Goal: Transaction & Acquisition: Purchase product/service

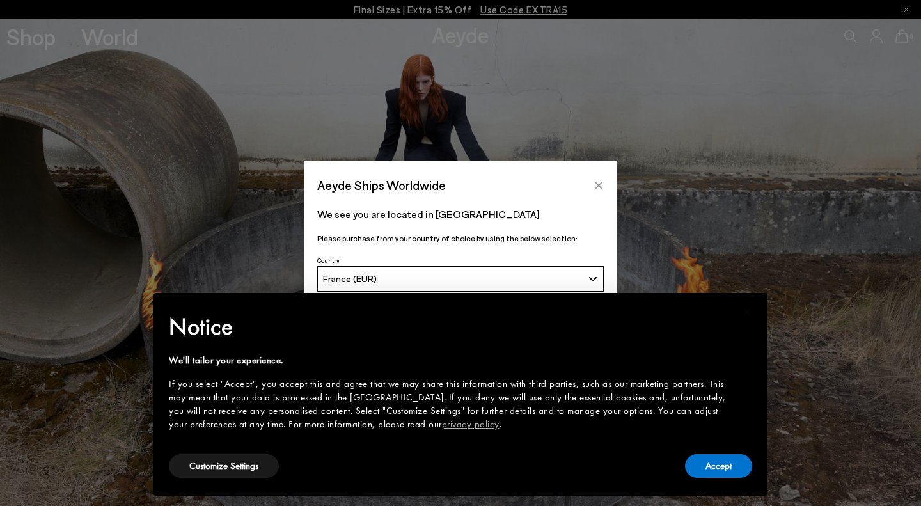
click at [601, 185] on icon "Close" at bounding box center [598, 185] width 10 height 10
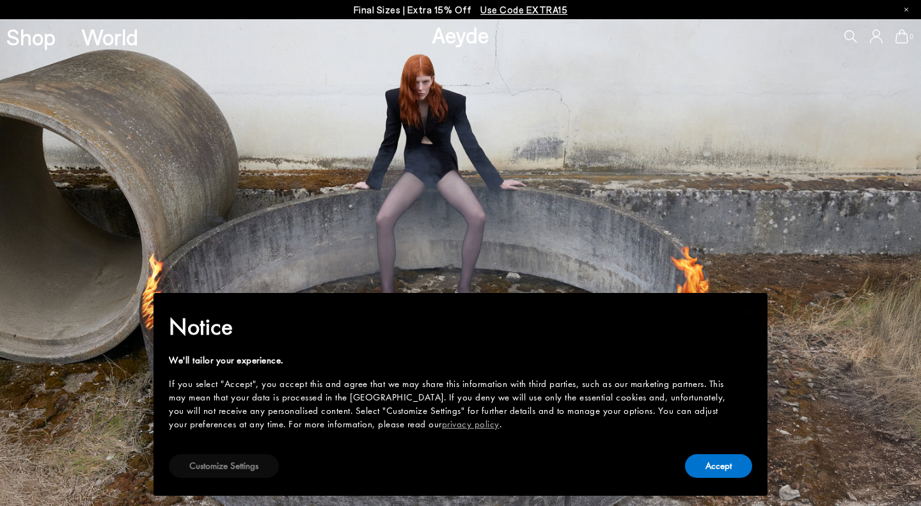
click at [262, 464] on button "Customize Settings" at bounding box center [224, 466] width 110 height 24
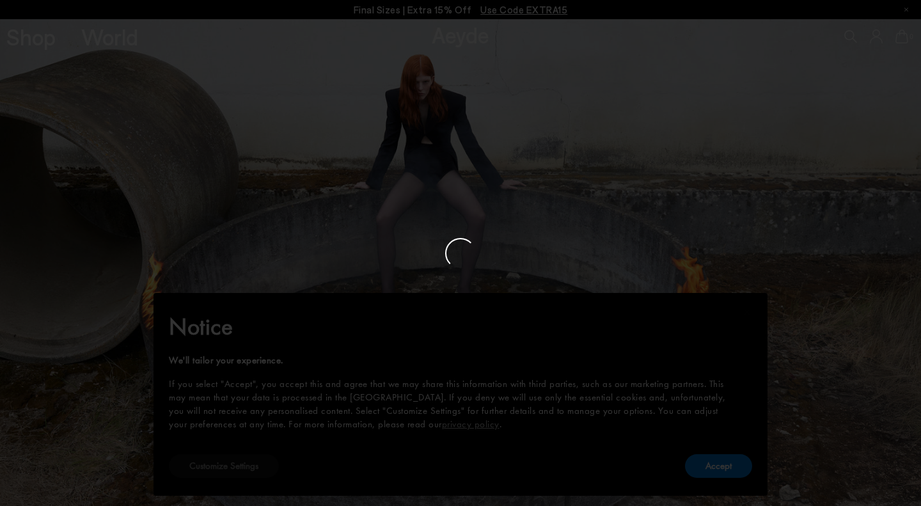
click at [259, 465] on div at bounding box center [460, 253] width 921 height 506
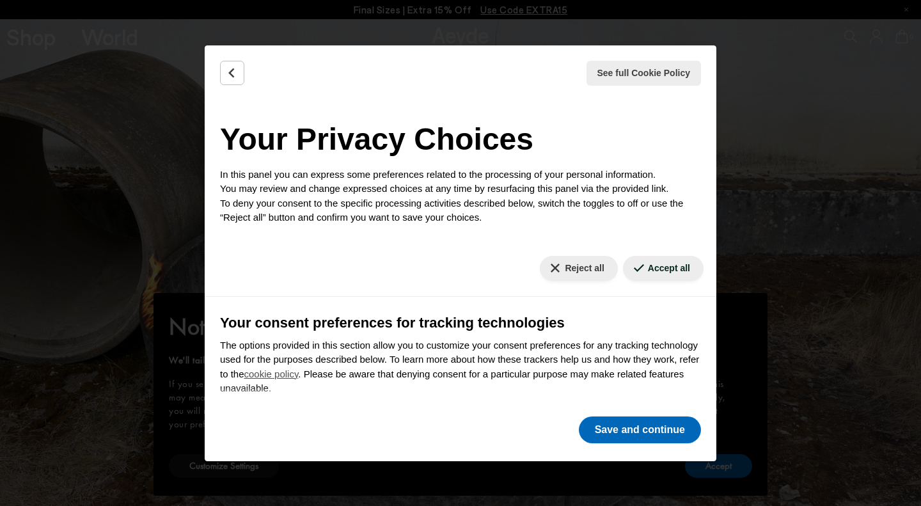
click at [621, 429] on button "Save and continue" at bounding box center [640, 429] width 122 height 27
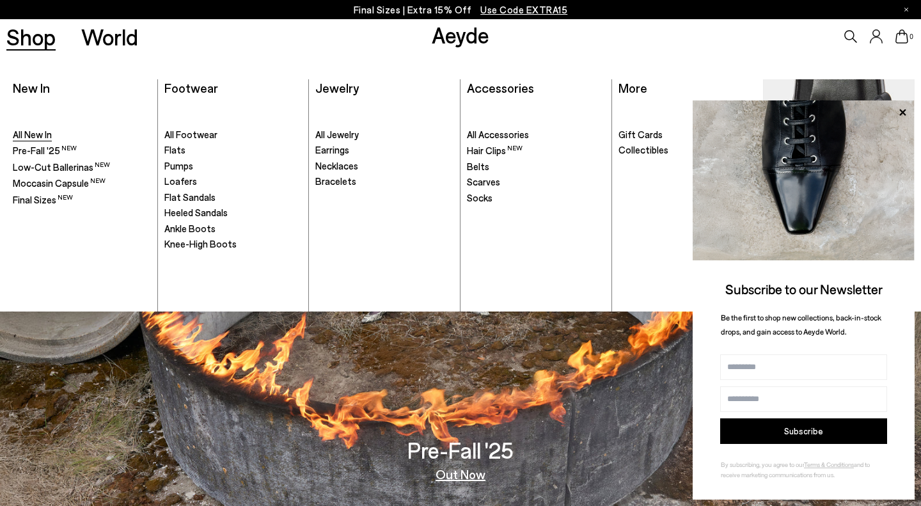
click at [40, 131] on span "All New In" at bounding box center [32, 135] width 39 height 12
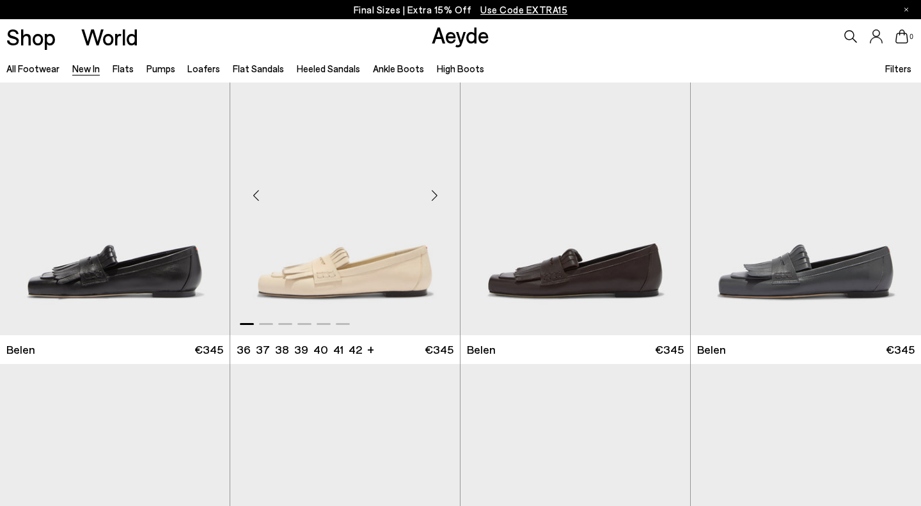
scroll to position [39, 0]
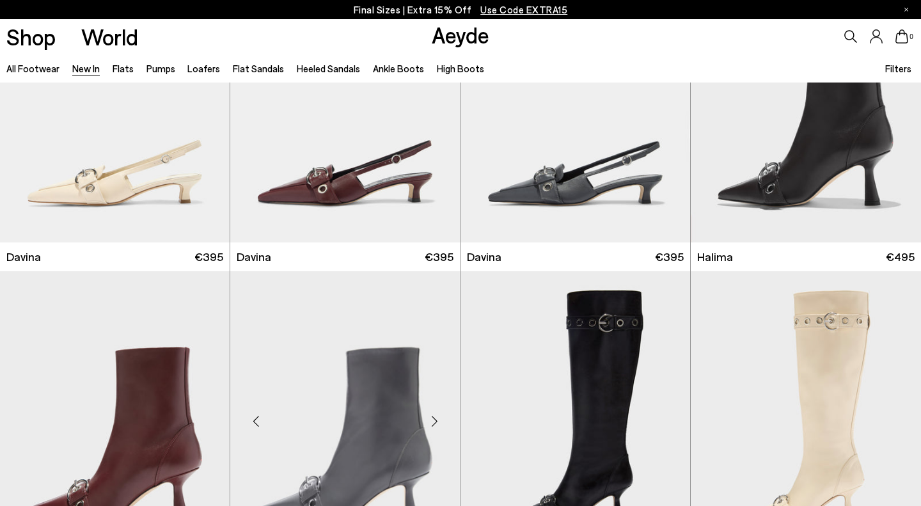
scroll to position [3940, 0]
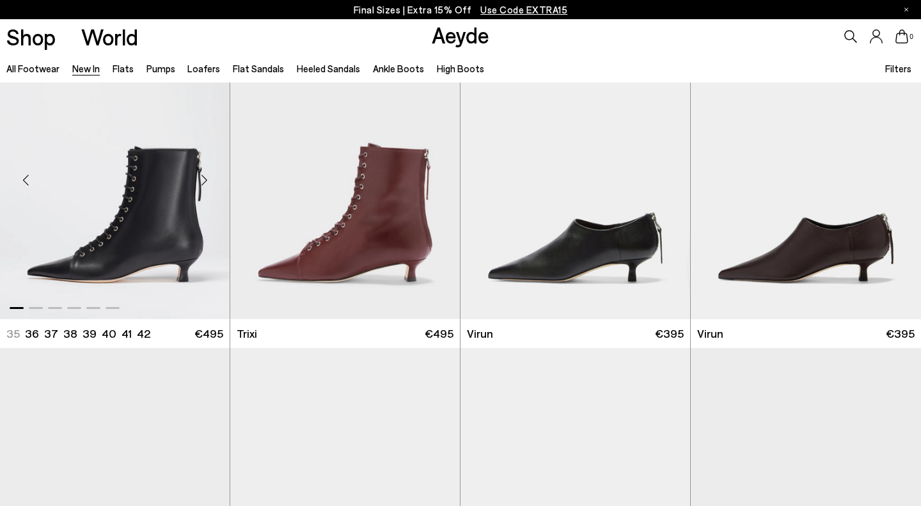
scroll to position [4496, 0]
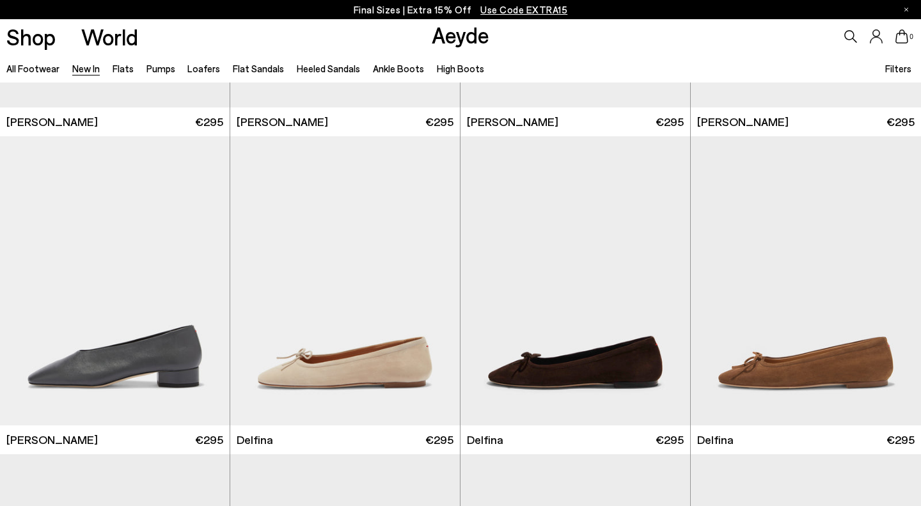
scroll to position [7249, 0]
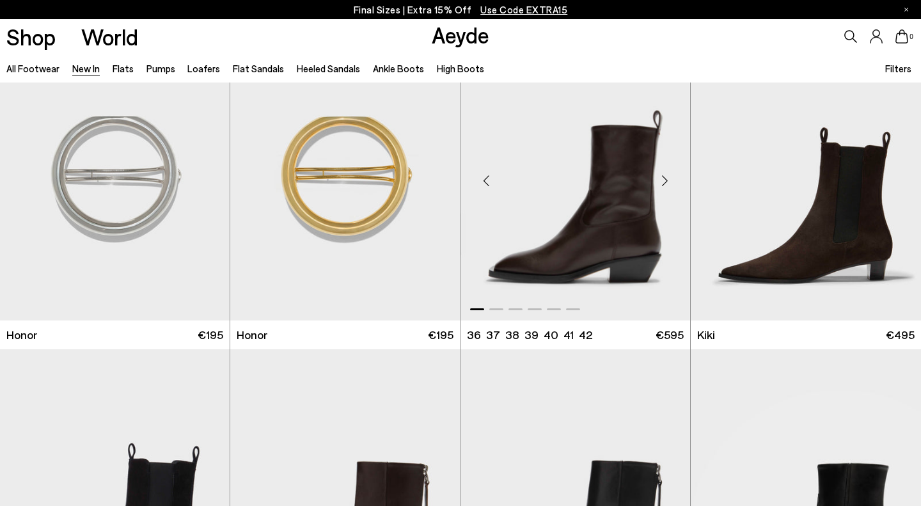
scroll to position [8943, 0]
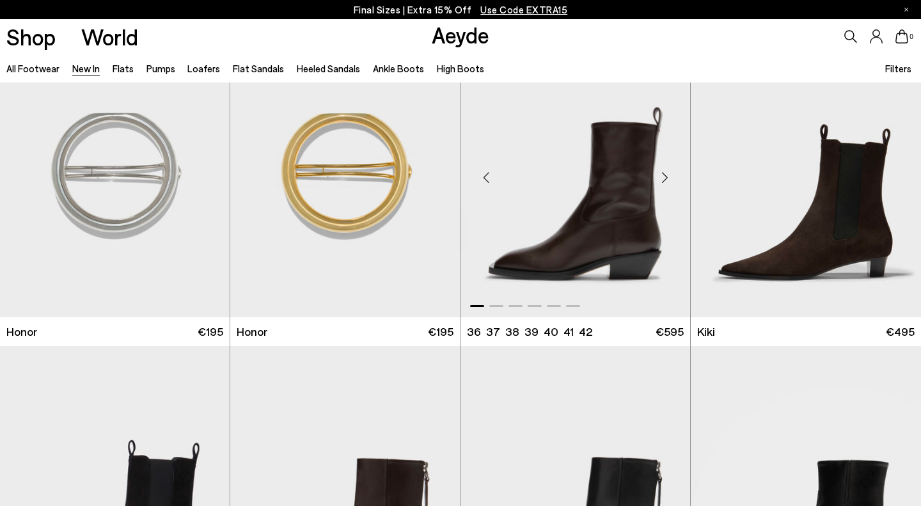
click at [615, 191] on img "1 / 6" at bounding box center [575, 172] width 230 height 288
click at [667, 173] on div "Next slide" at bounding box center [664, 178] width 38 height 38
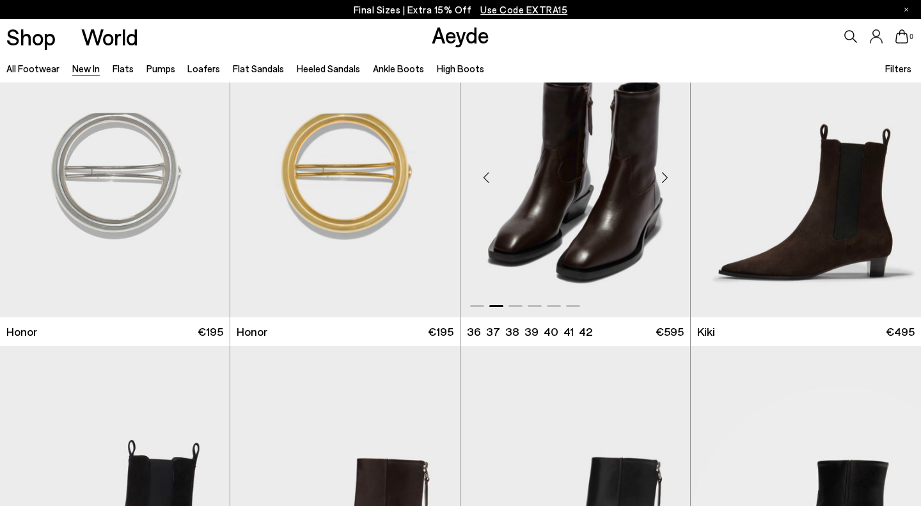
click at [666, 171] on div "Next slide" at bounding box center [664, 178] width 38 height 38
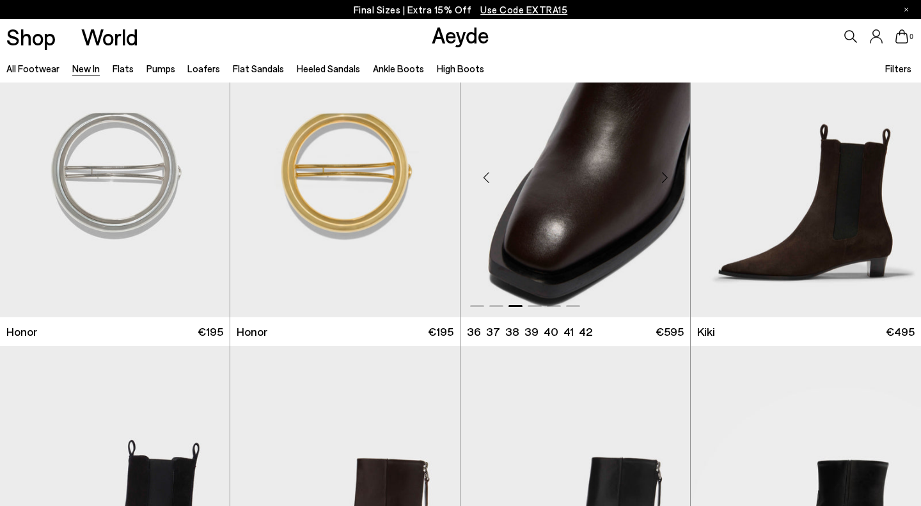
click at [666, 171] on div "Next slide" at bounding box center [664, 178] width 38 height 38
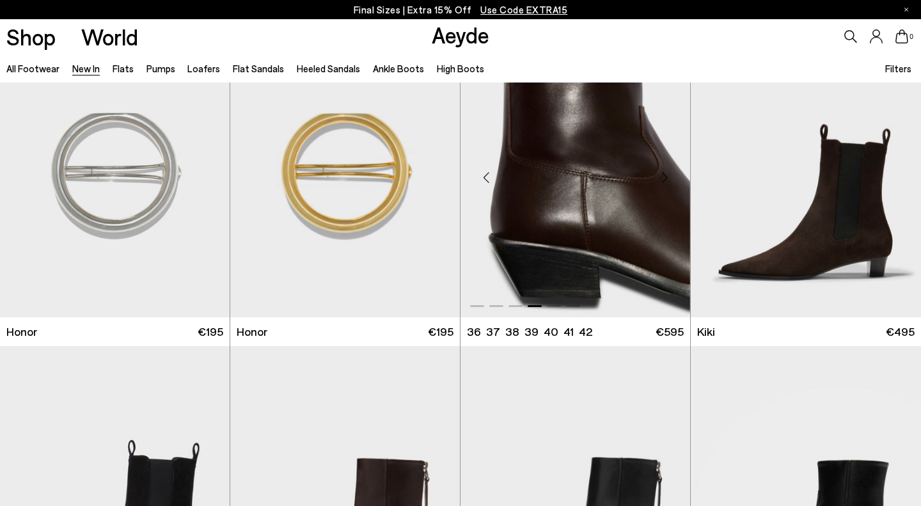
click at [666, 171] on div "Next slide" at bounding box center [664, 178] width 38 height 38
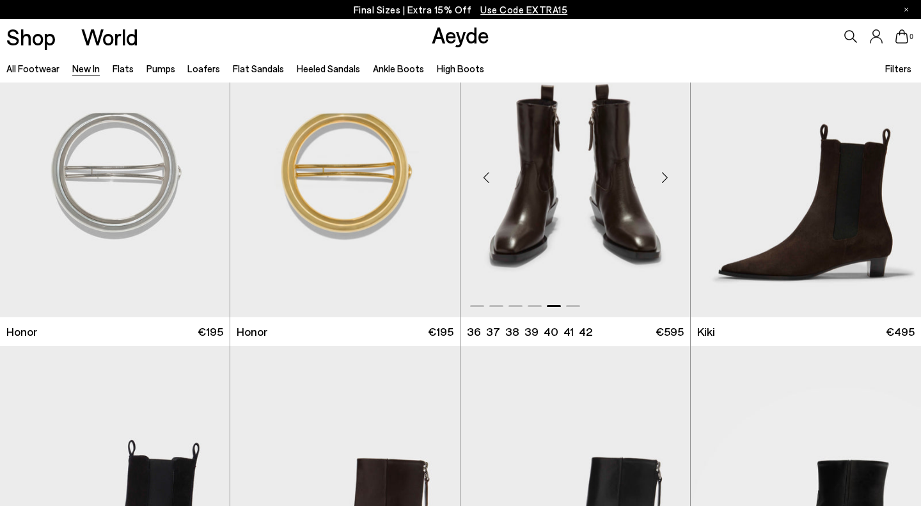
click at [666, 172] on div "Next slide" at bounding box center [664, 178] width 38 height 38
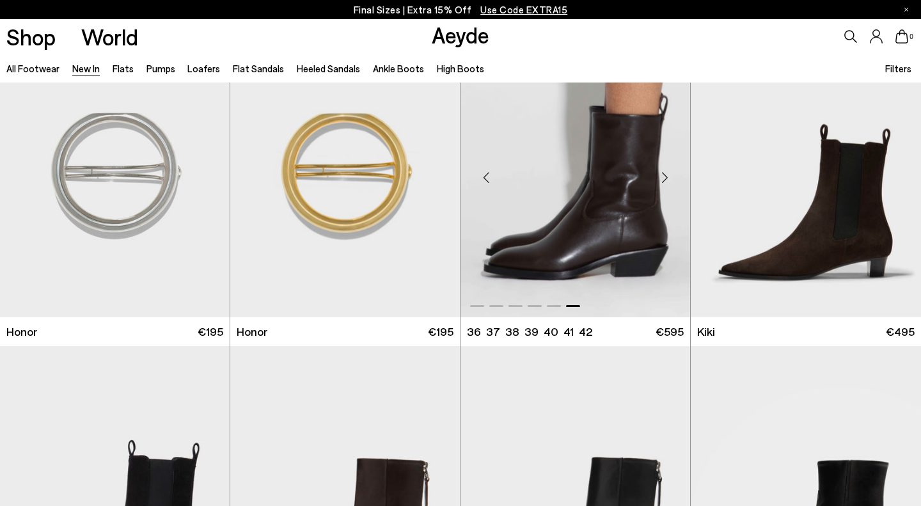
click at [663, 167] on div "Next slide" at bounding box center [664, 178] width 38 height 38
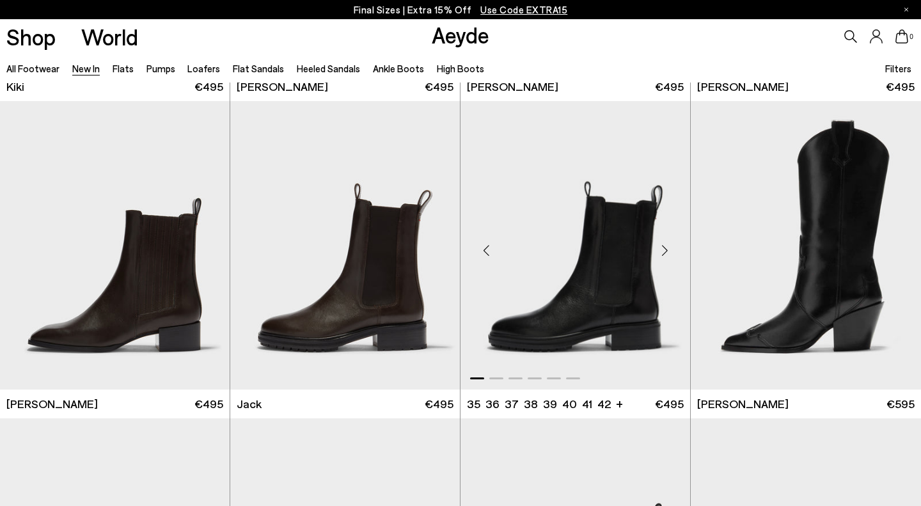
scroll to position [9506, 0]
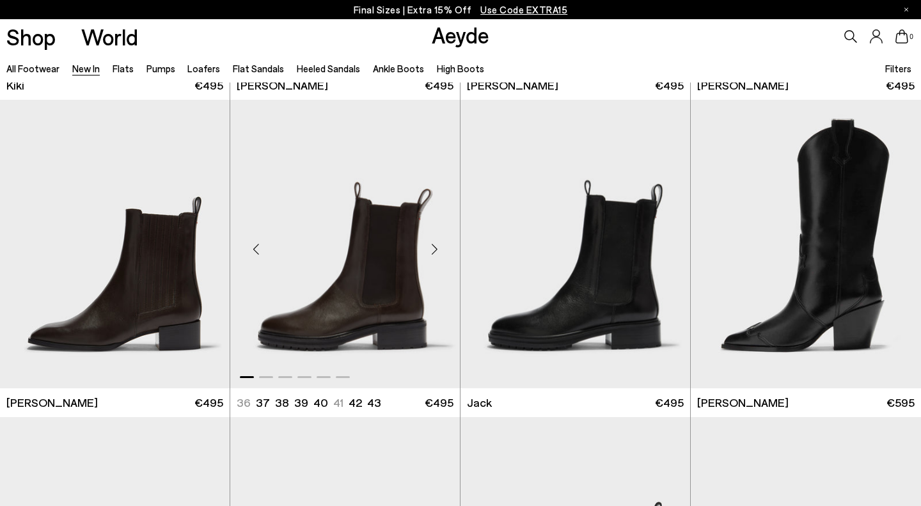
click at [395, 297] on img "1 / 6" at bounding box center [345, 244] width 230 height 288
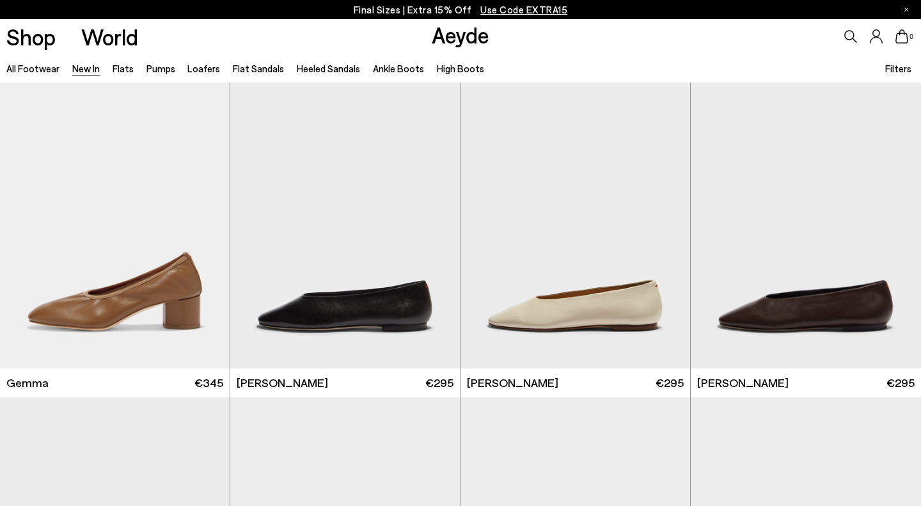
scroll to position [6648, 0]
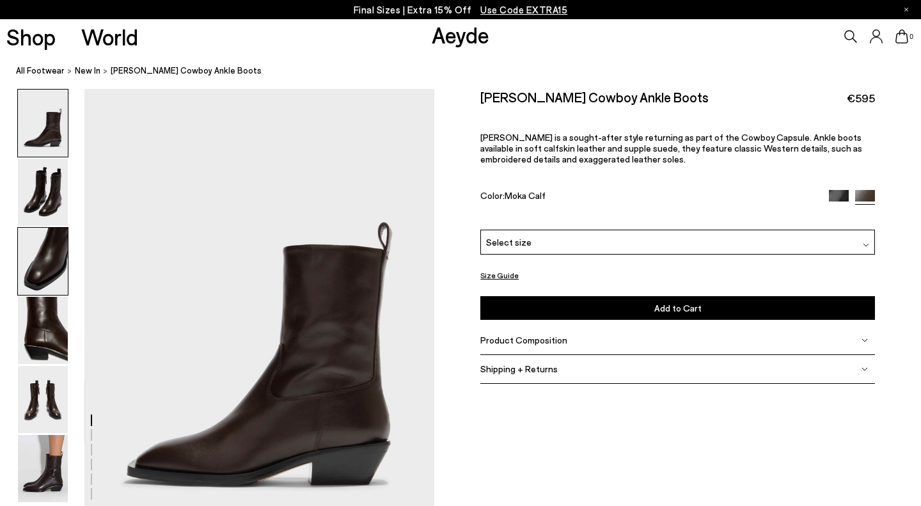
click at [33, 268] on img at bounding box center [43, 261] width 50 height 67
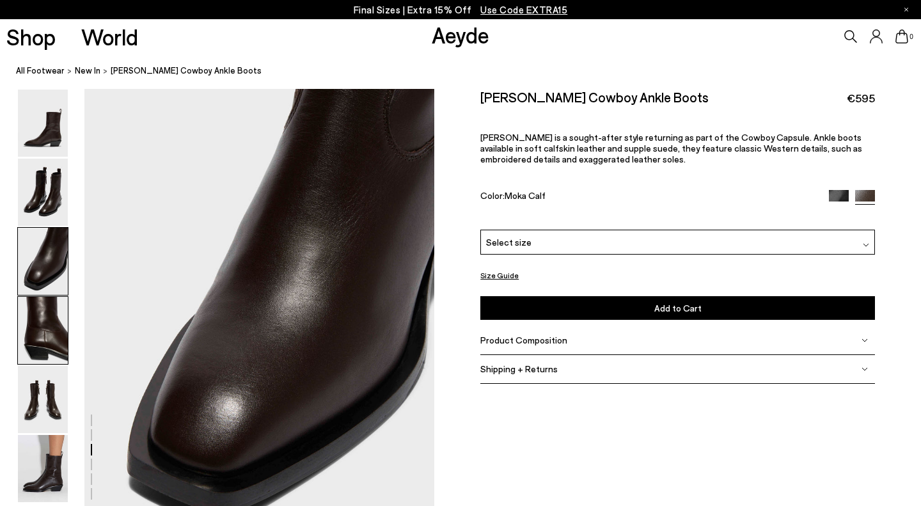
click at [43, 331] on img at bounding box center [43, 330] width 50 height 67
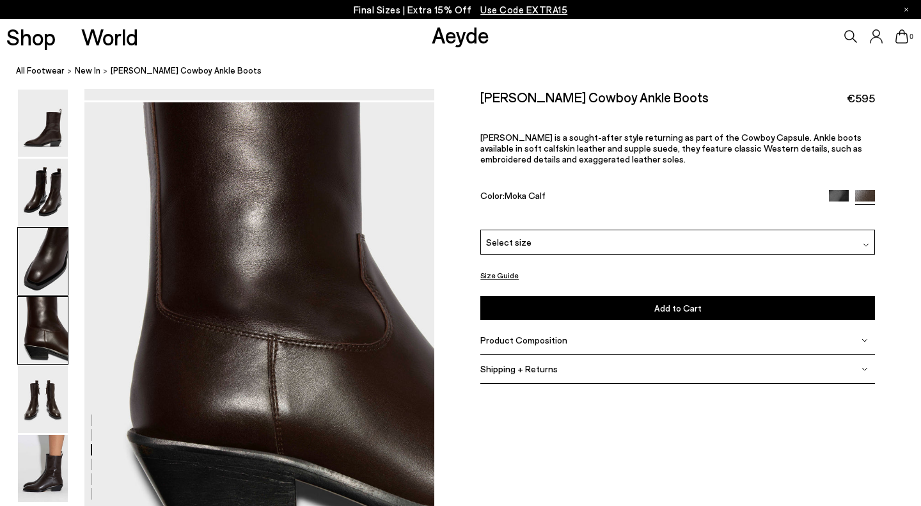
scroll to position [1406, 0]
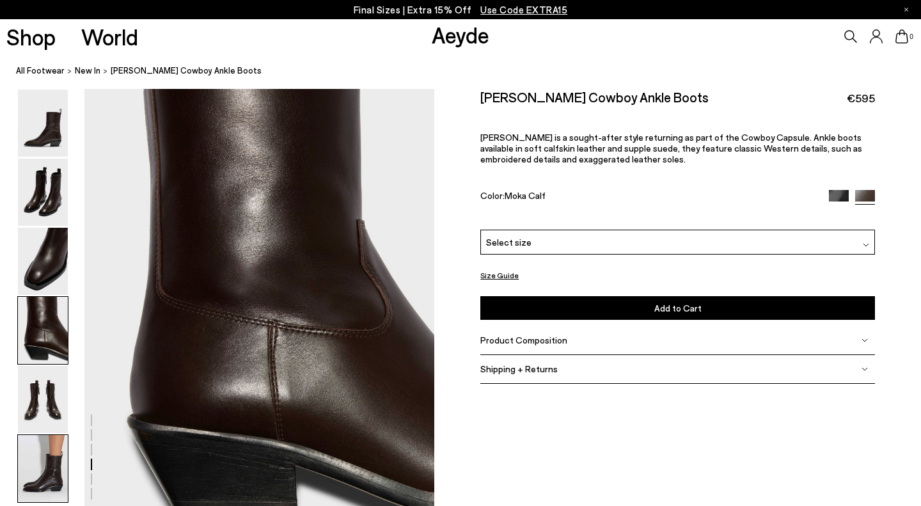
click at [56, 475] on img at bounding box center [43, 468] width 50 height 67
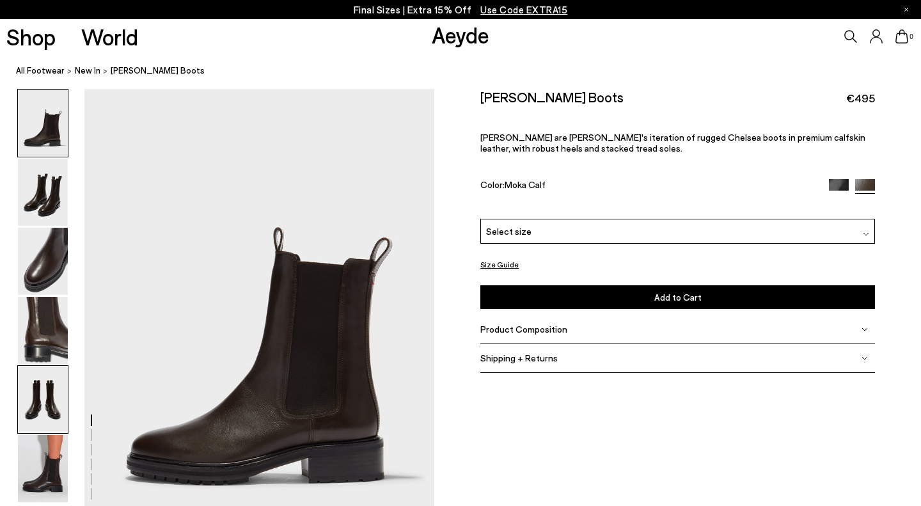
click at [54, 398] on img at bounding box center [43, 399] width 50 height 67
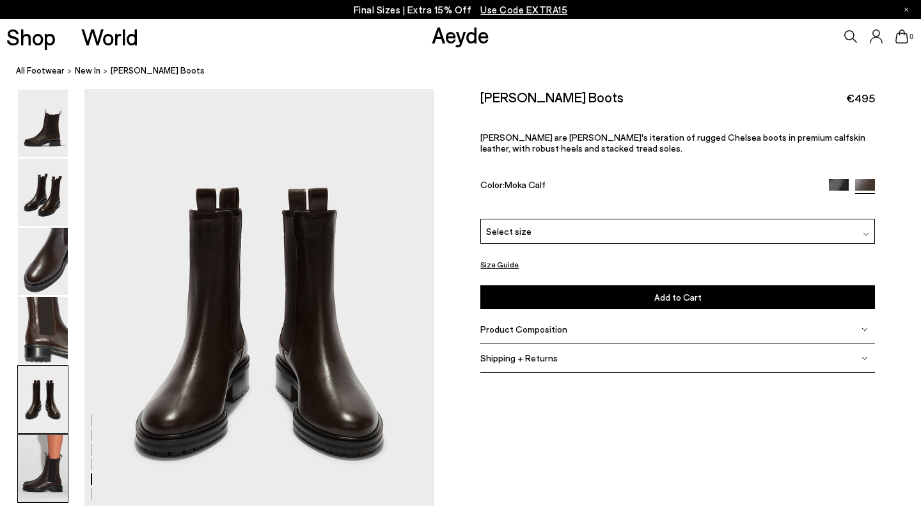
click at [42, 485] on img at bounding box center [43, 468] width 50 height 67
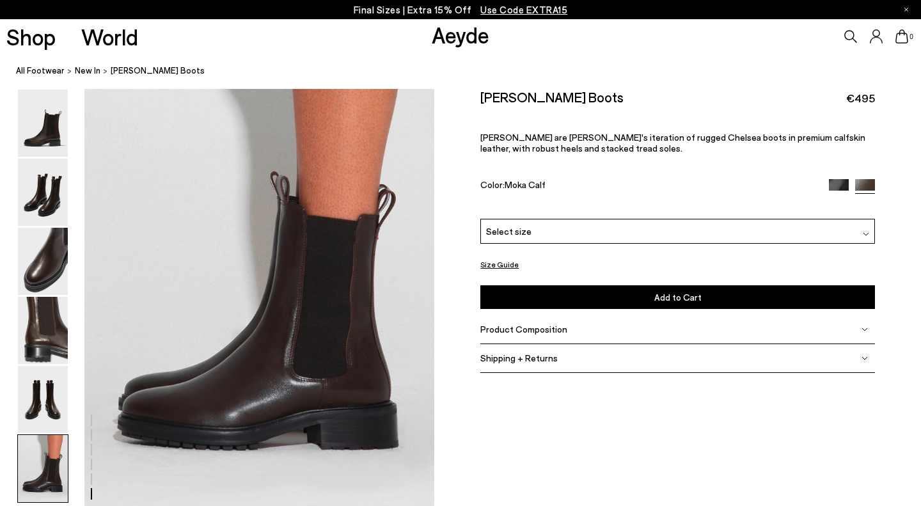
scroll to position [2431, 0]
